Goal: Task Accomplishment & Management: Manage account settings

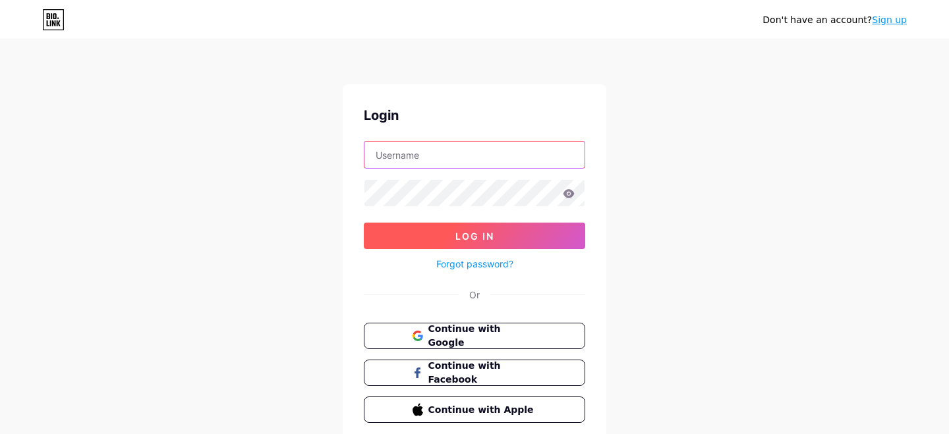
type input "[EMAIL_ADDRESS][DOMAIN_NAME]"
click at [500, 240] on button "Log In" at bounding box center [474, 236] width 221 height 26
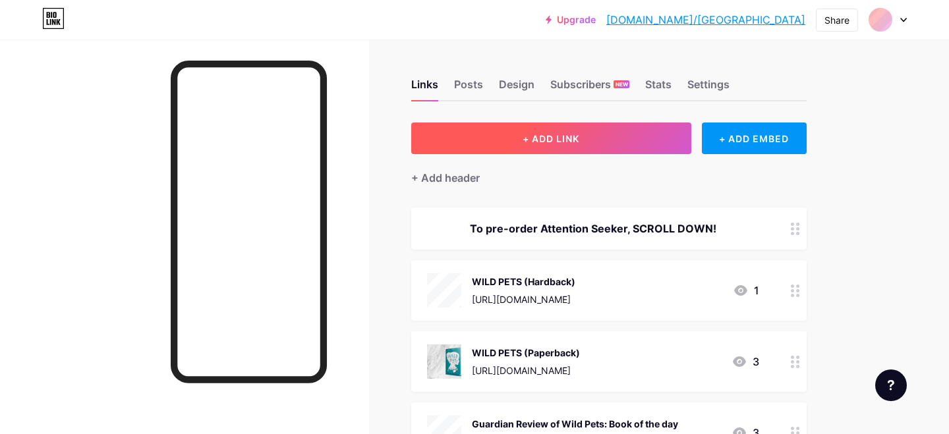
click at [568, 141] on span "+ ADD LINK" at bounding box center [551, 138] width 57 height 11
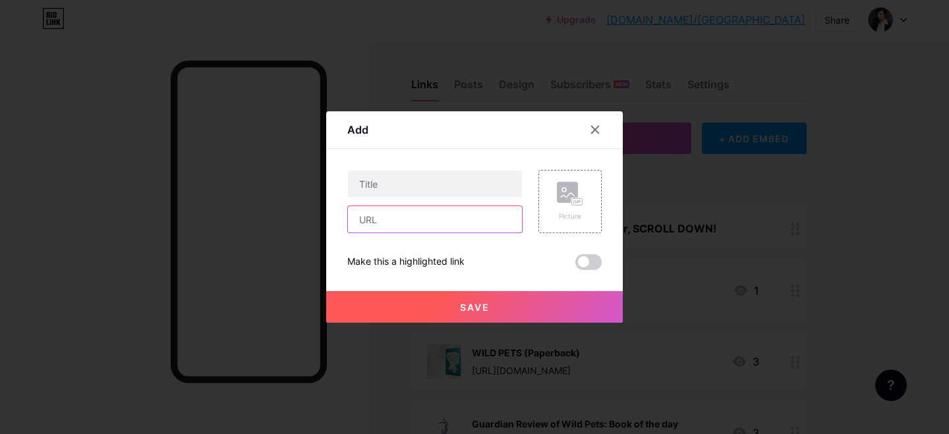
click at [381, 223] on input "text" at bounding box center [435, 219] width 174 height 26
paste input "[URL][DOMAIN_NAME]"
type input "[URL][DOMAIN_NAME]"
click at [382, 197] on div at bounding box center [434, 184] width 175 height 28
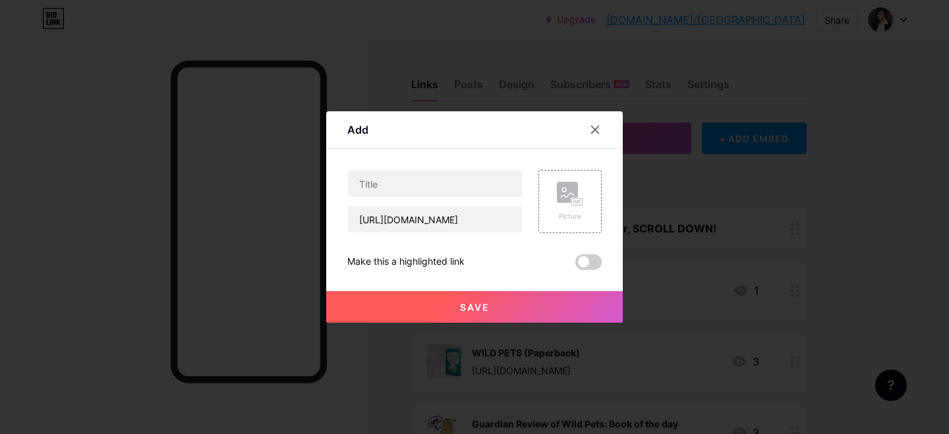
scroll to position [0, 0]
click at [374, 190] on input "text" at bounding box center [435, 184] width 174 height 26
click at [409, 185] on input "text" at bounding box center [435, 184] width 174 height 26
type input "Dating with [MEDICAL_DATA] / The Standard"
click at [557, 188] on rect at bounding box center [567, 192] width 21 height 21
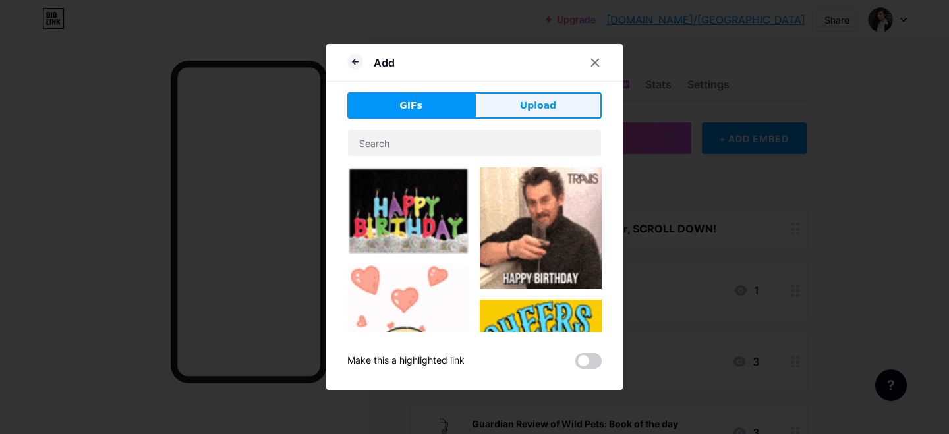
click at [508, 107] on button "Upload" at bounding box center [537, 105] width 127 height 26
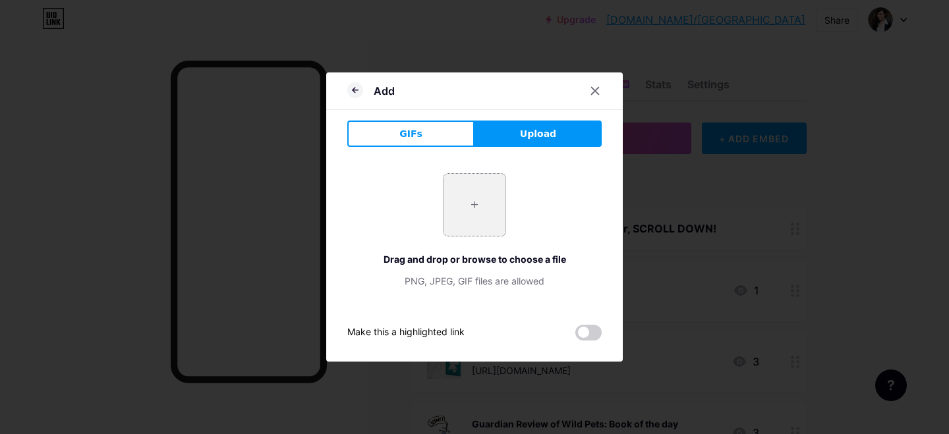
click at [468, 212] on input "file" at bounding box center [474, 205] width 62 height 62
type input "C:\fakepath\Screenshot [DATE] 21.04.56.png"
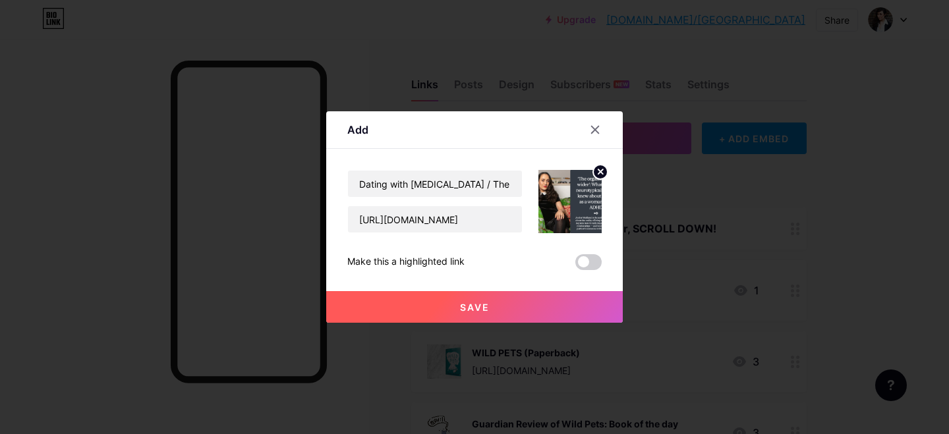
click at [491, 307] on button "Save" at bounding box center [474, 307] width 297 height 32
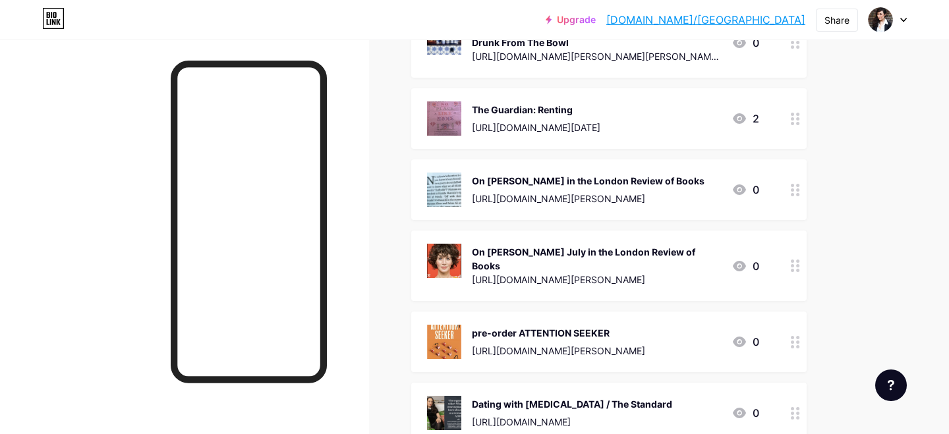
scroll to position [1597, 0]
